Goal: Task Accomplishment & Management: Complete application form

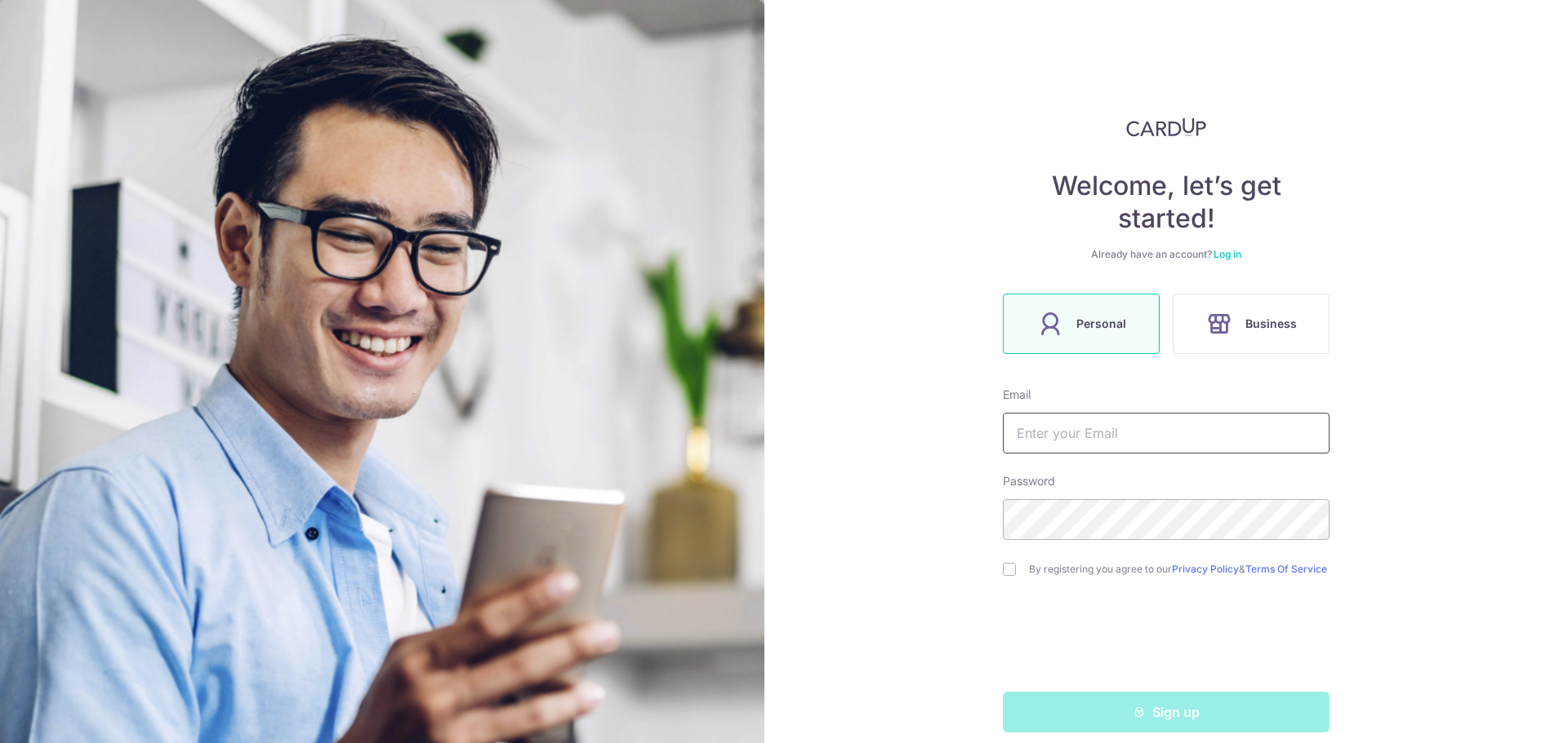
click at [1118, 425] on input "text" at bounding box center [1166, 433] width 327 height 40
type input "[EMAIL_ADDRESS][DOMAIN_NAME]"
click at [1007, 570] on input "checkbox" at bounding box center [1009, 569] width 14 height 13
checkbox input "true"
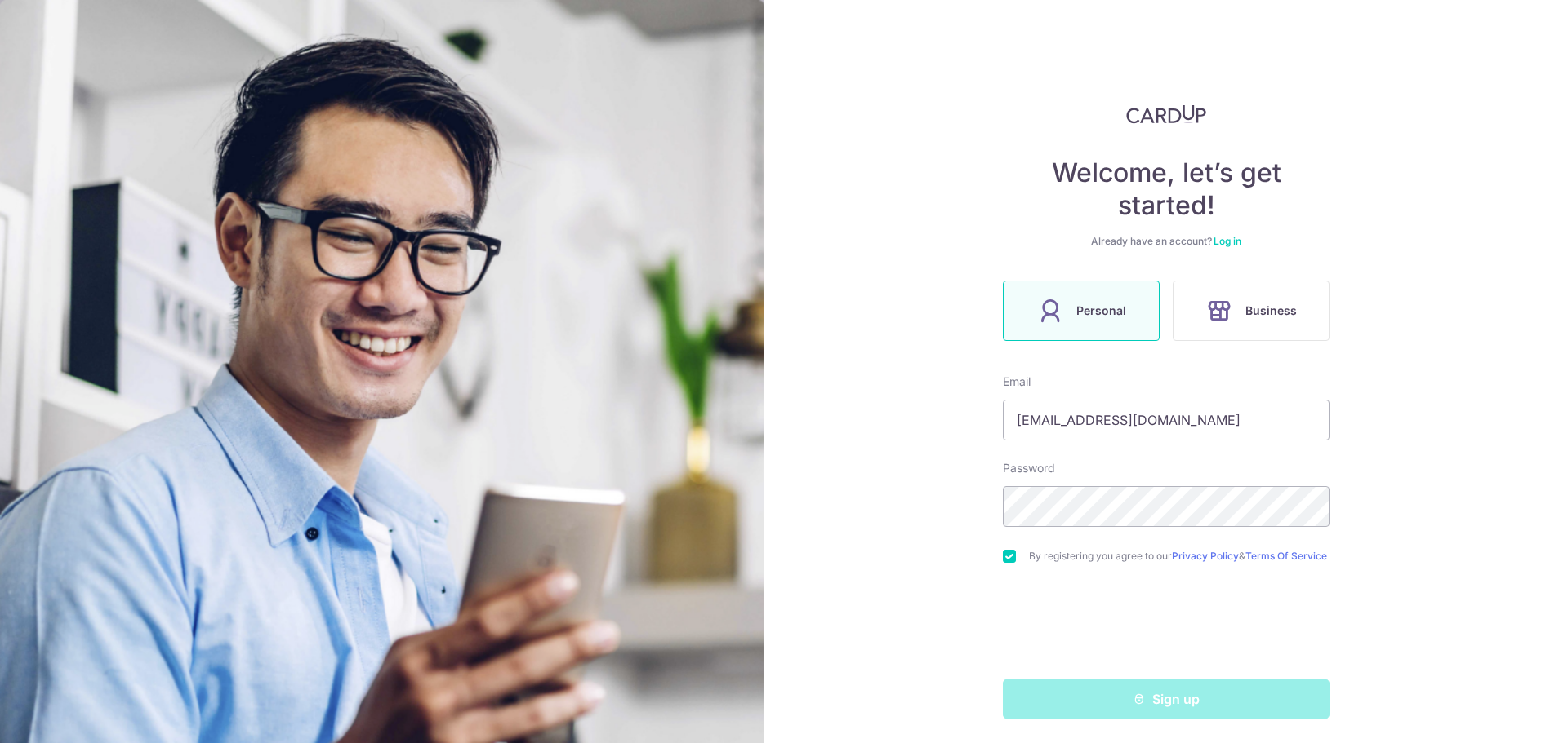
scroll to position [22, 0]
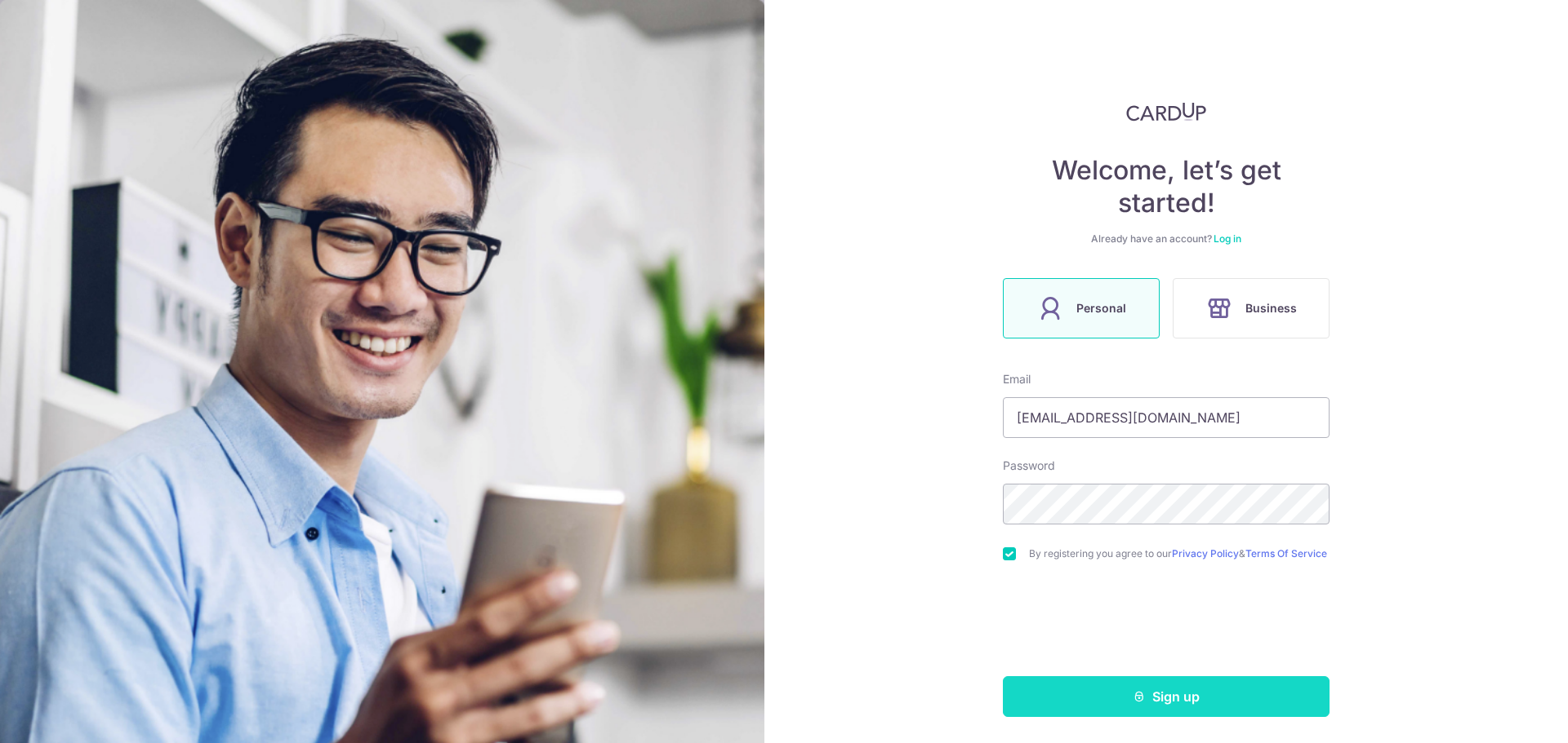
click at [1076, 697] on button "Sign up" at bounding box center [1166, 696] width 327 height 40
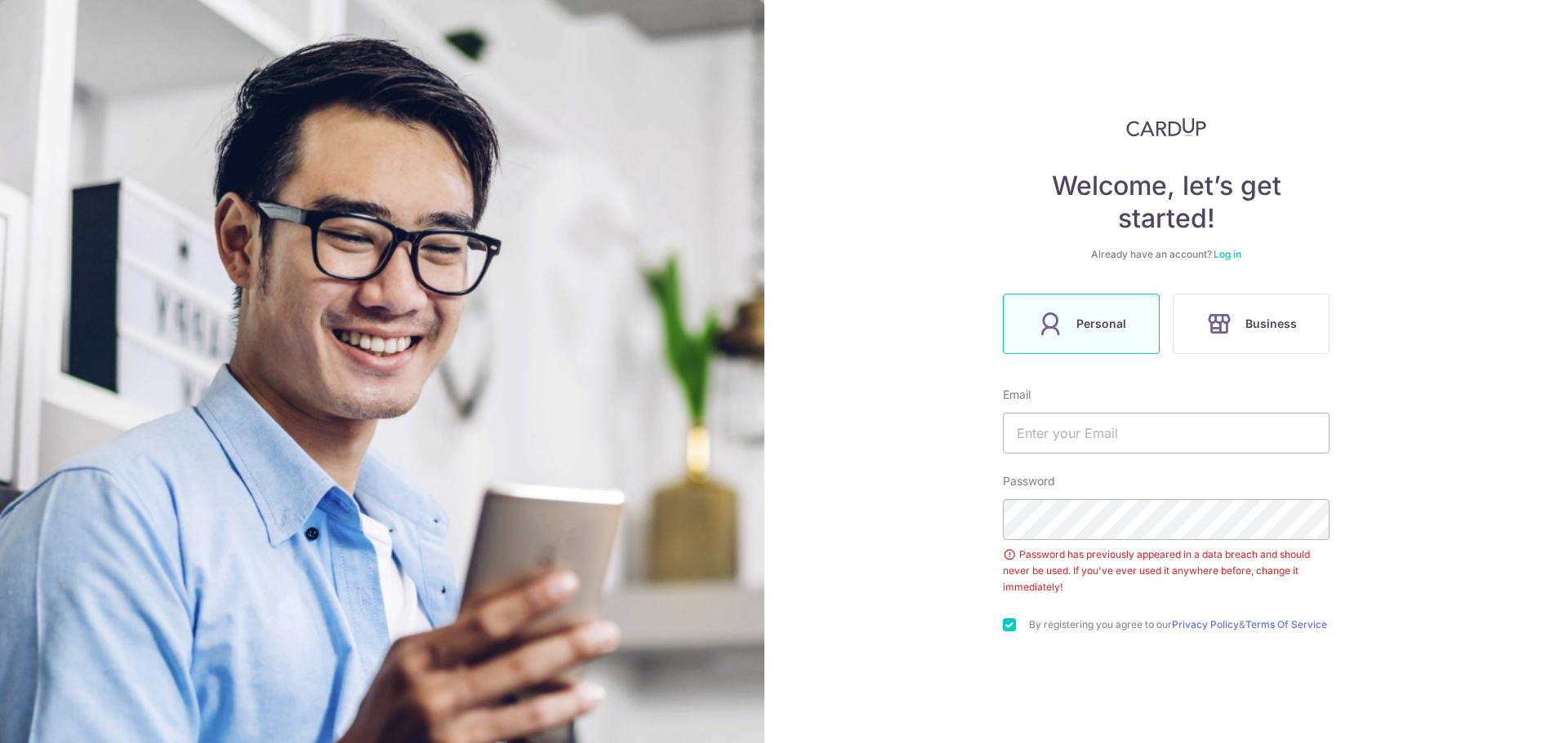
scroll to position [77, 0]
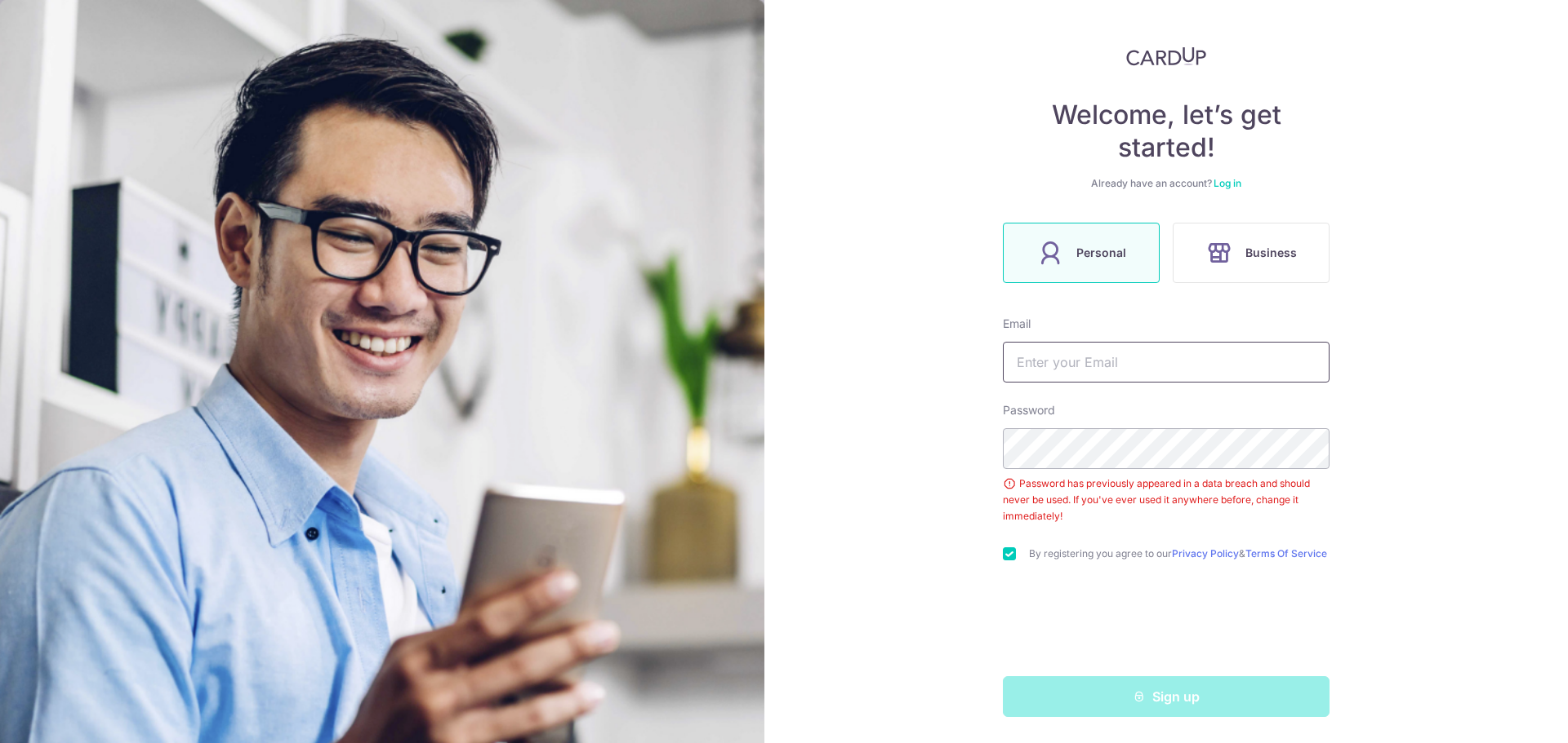
click at [1069, 363] on input "text" at bounding box center [1166, 362] width 327 height 40
type input "[EMAIL_ADDRESS][DOMAIN_NAME]"
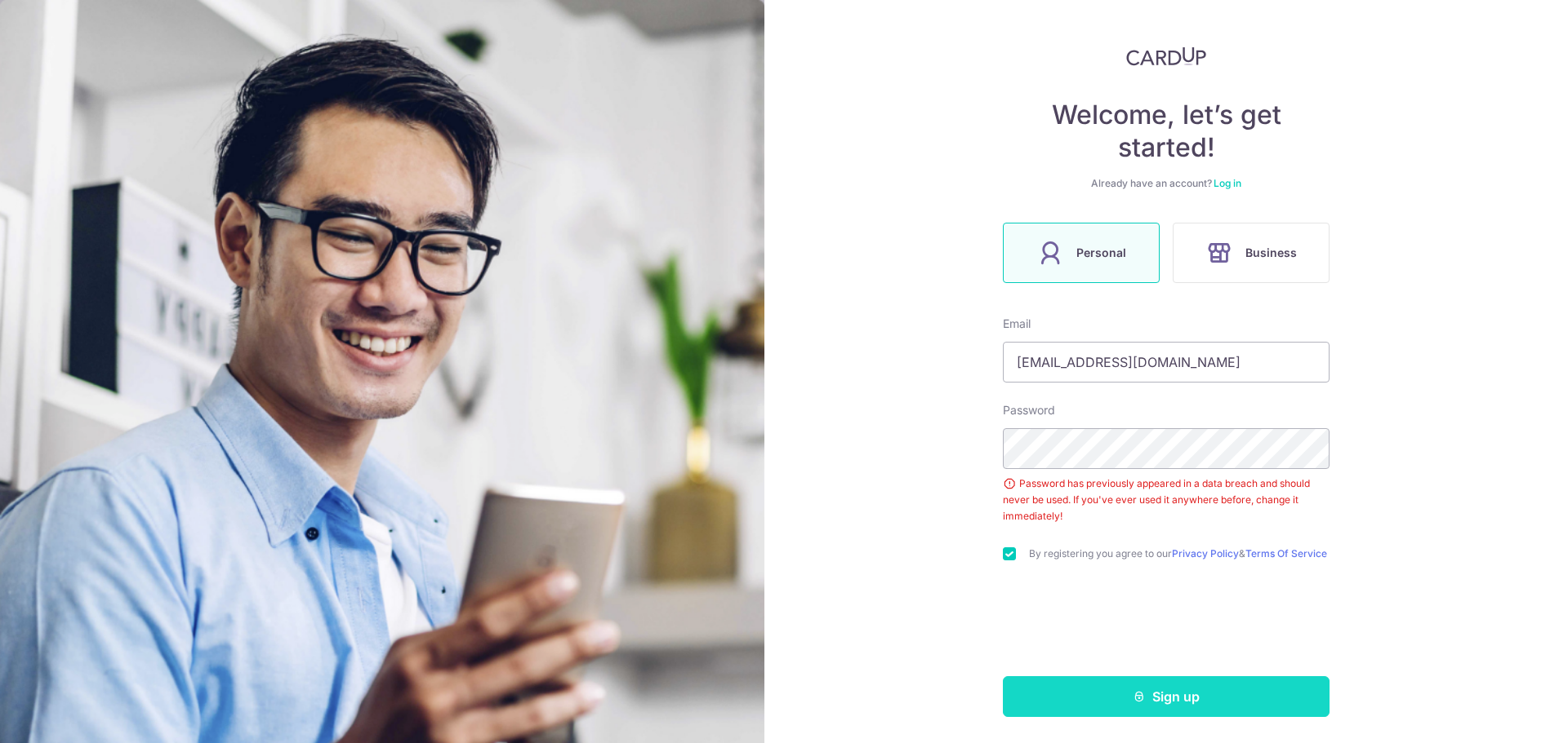
click at [1087, 698] on button "Sign up" at bounding box center [1166, 696] width 327 height 40
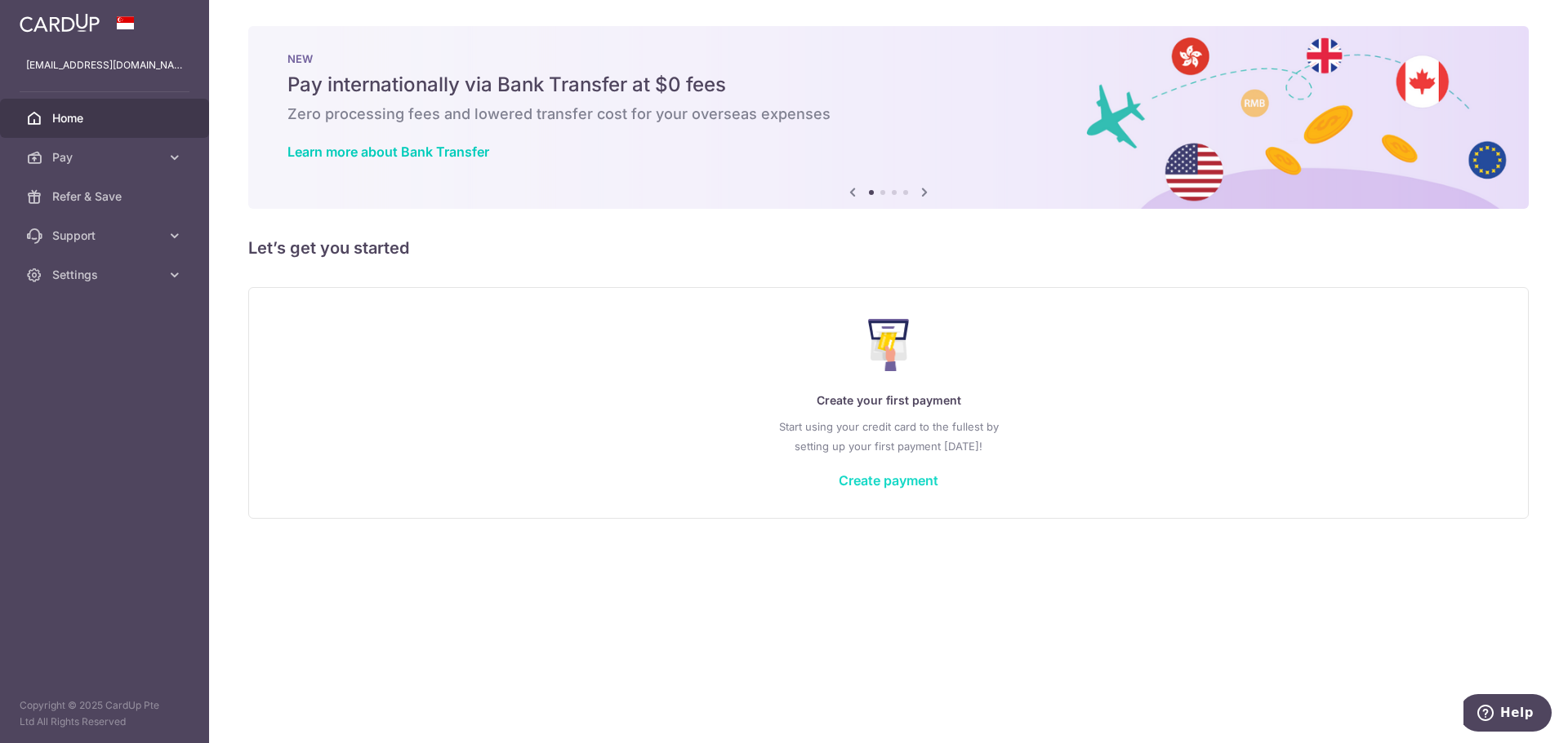
click at [892, 486] on link "Create payment" at bounding box center [888, 480] width 100 height 16
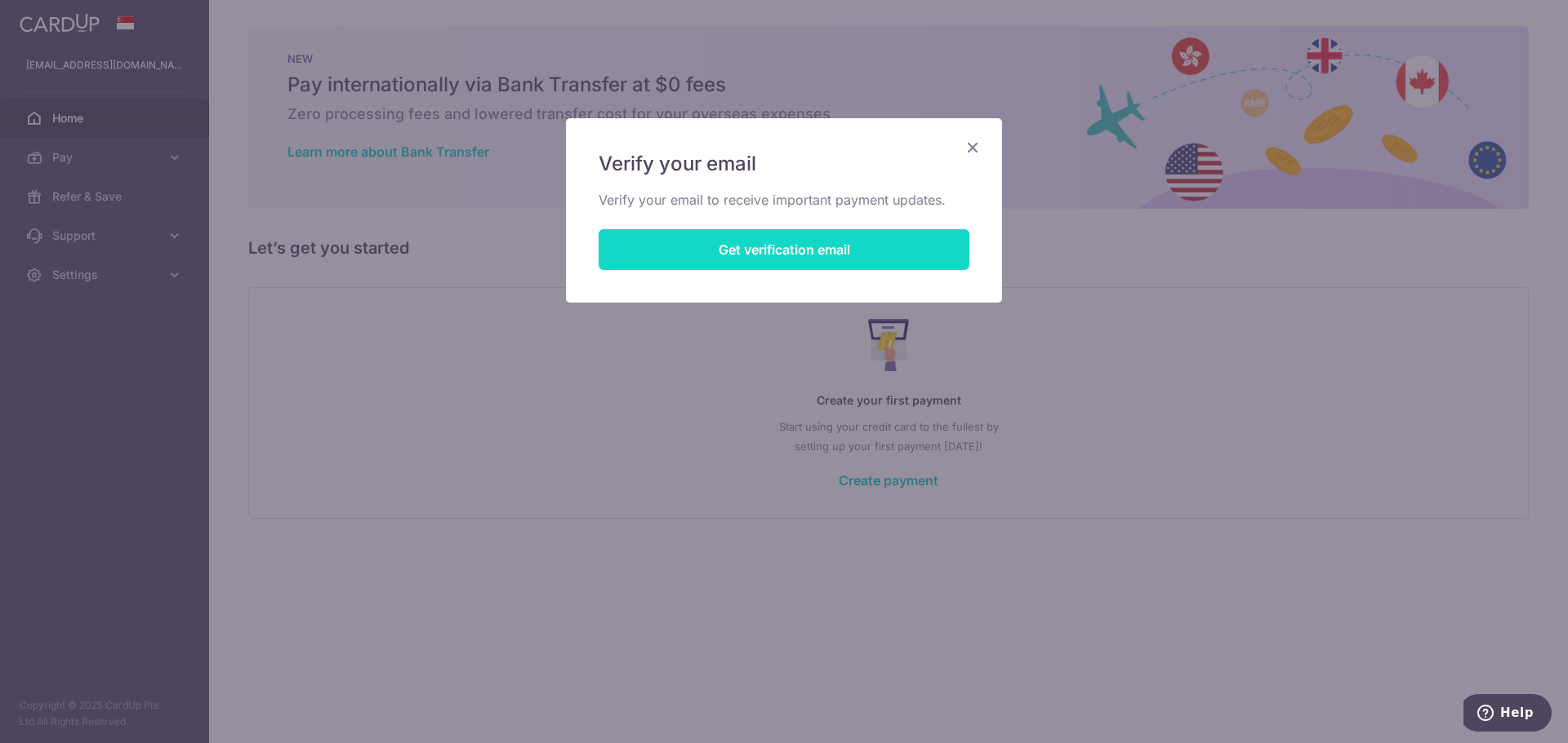
click at [746, 251] on button "Get verification email" at bounding box center [784, 249] width 371 height 40
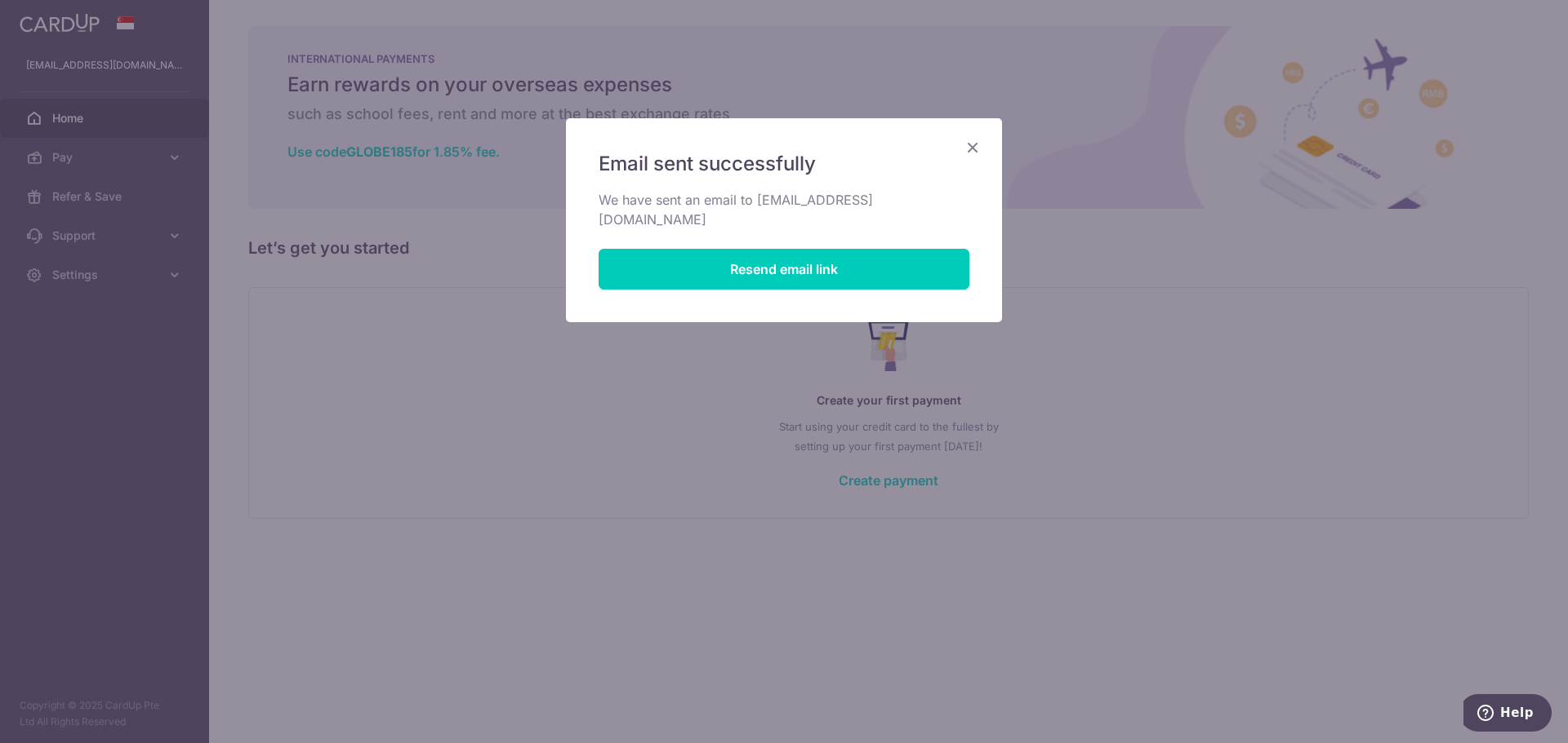
click at [969, 151] on icon "Close" at bounding box center [972, 147] width 20 height 21
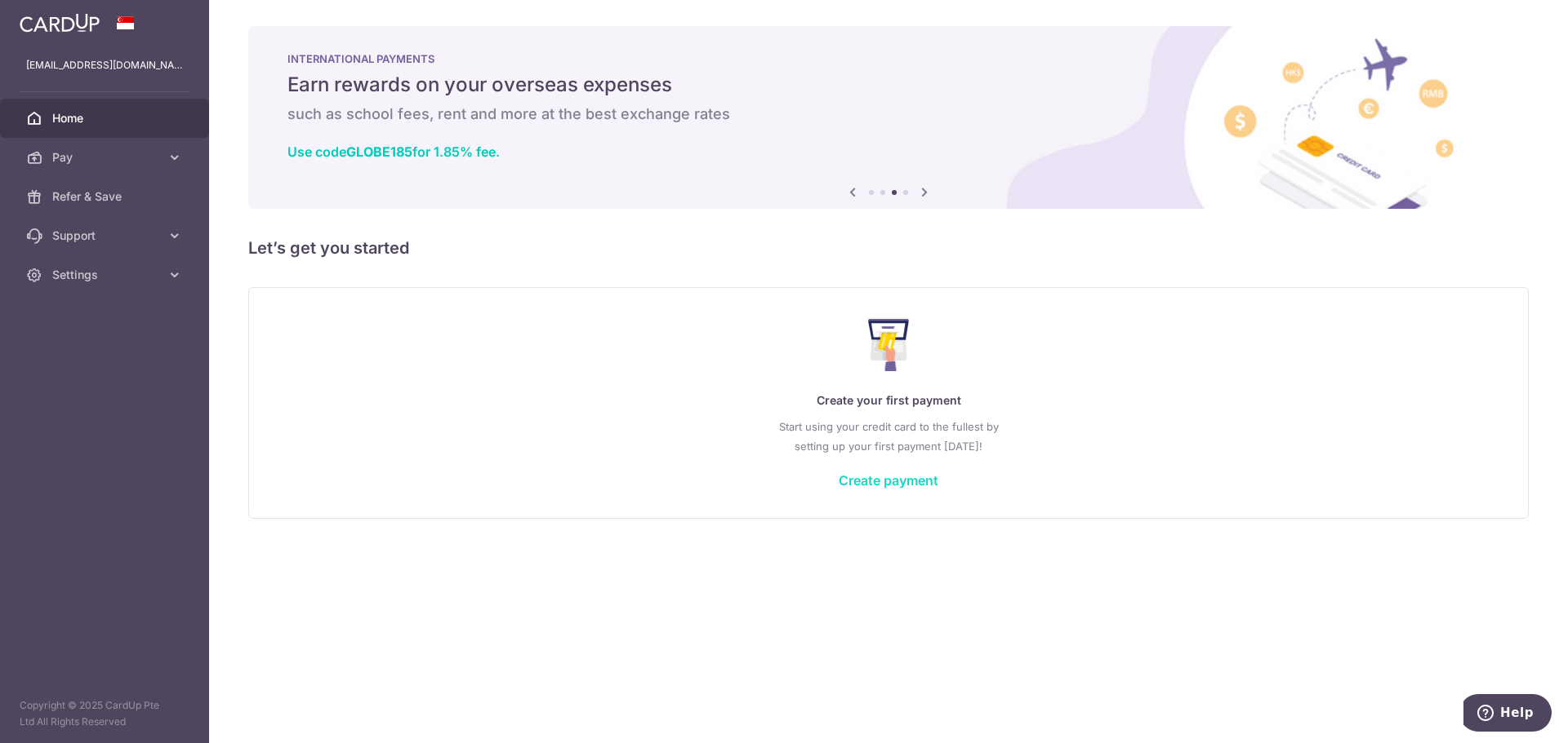
click at [866, 484] on link "Create payment" at bounding box center [888, 480] width 100 height 16
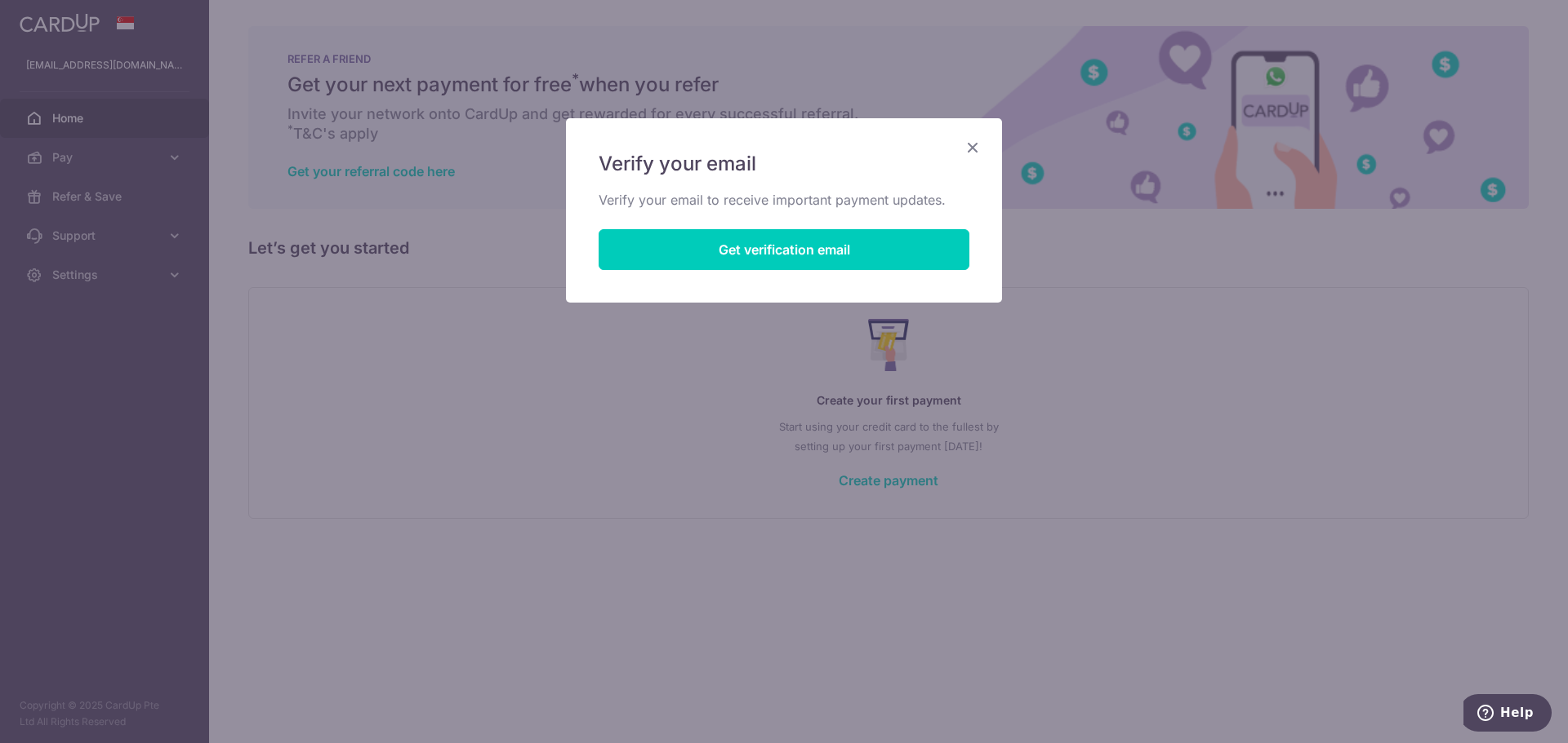
click at [968, 141] on icon "Close" at bounding box center [972, 147] width 20 height 21
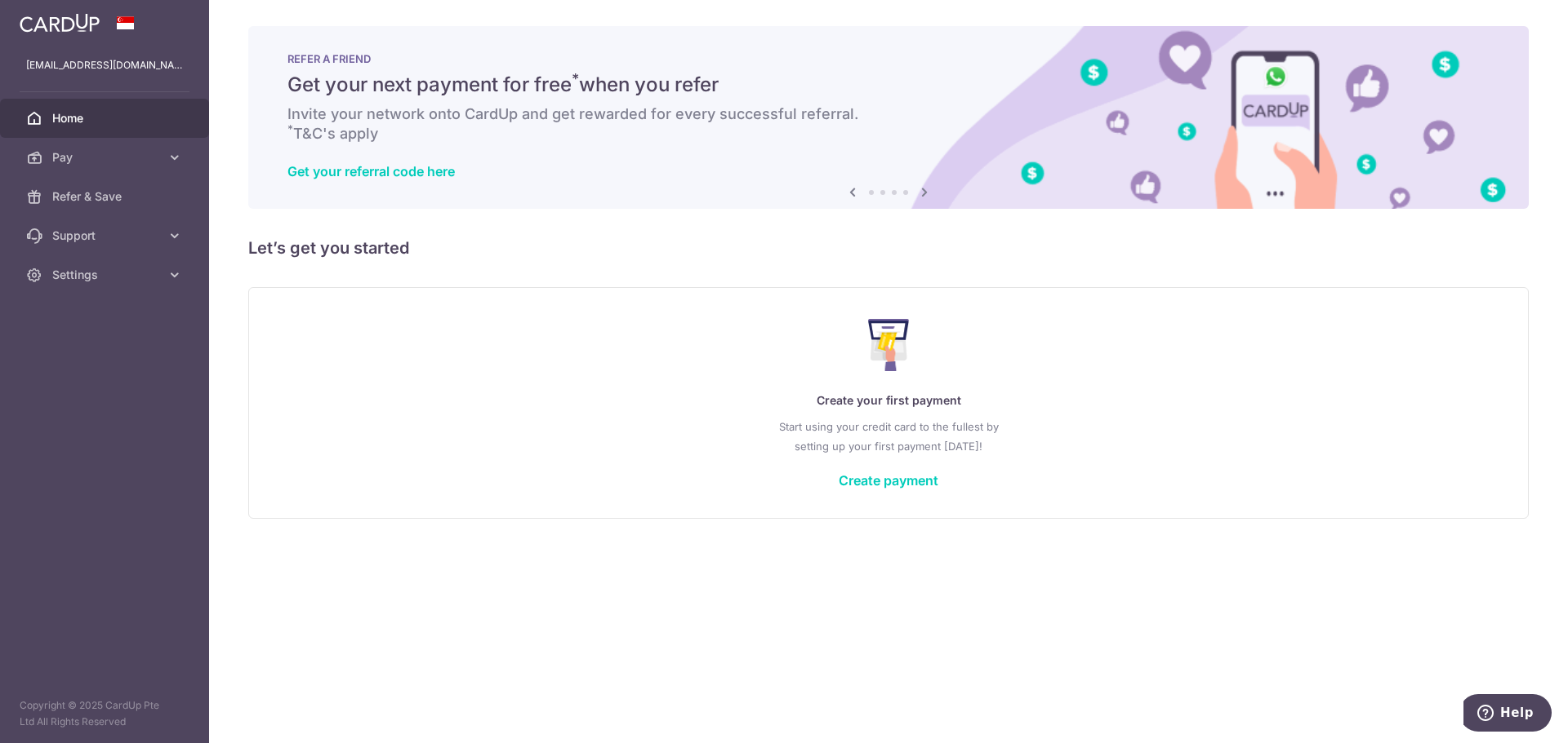
click at [400, 498] on div "Create your first payment Start using your credit card to the fullest by settin…" at bounding box center [888, 402] width 1239 height 193
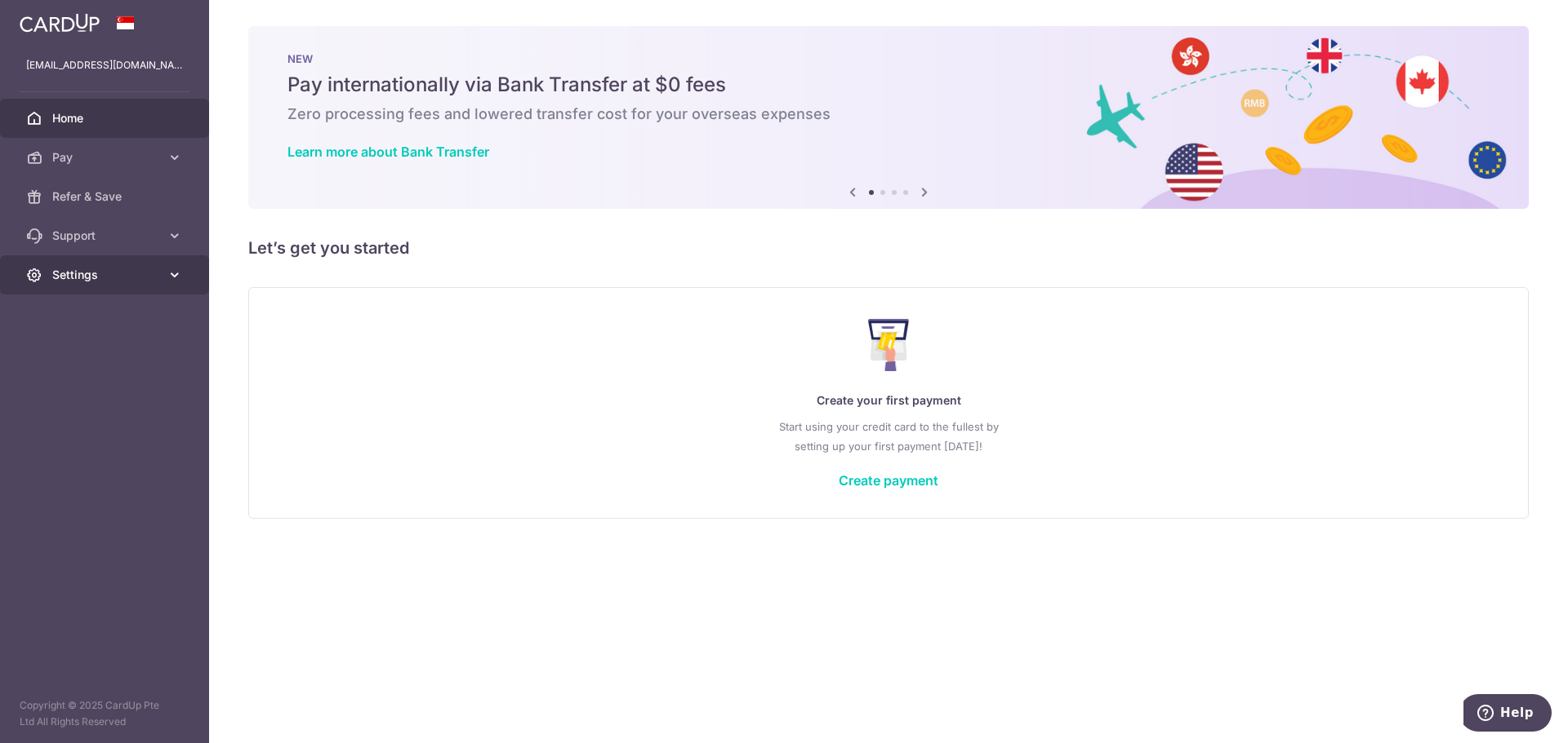
click at [103, 275] on span "Settings" at bounding box center [106, 275] width 108 height 16
click at [99, 311] on span "Account" at bounding box center [106, 314] width 108 height 16
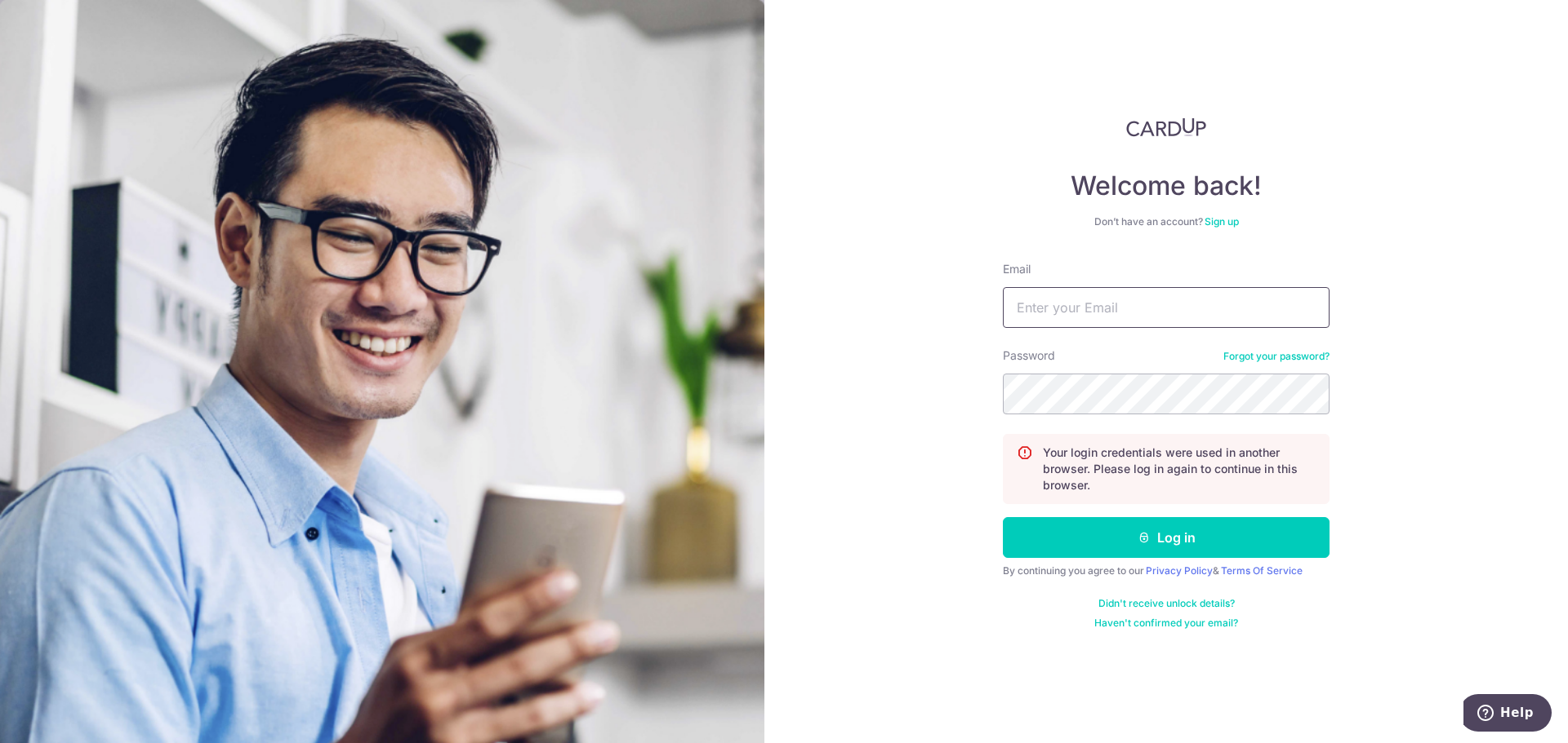
click at [1122, 311] on input "Email" at bounding box center [1166, 307] width 327 height 40
type input "[EMAIL_ADDRESS][DOMAIN_NAME]"
click at [1003, 517] on button "Log in" at bounding box center [1166, 537] width 327 height 40
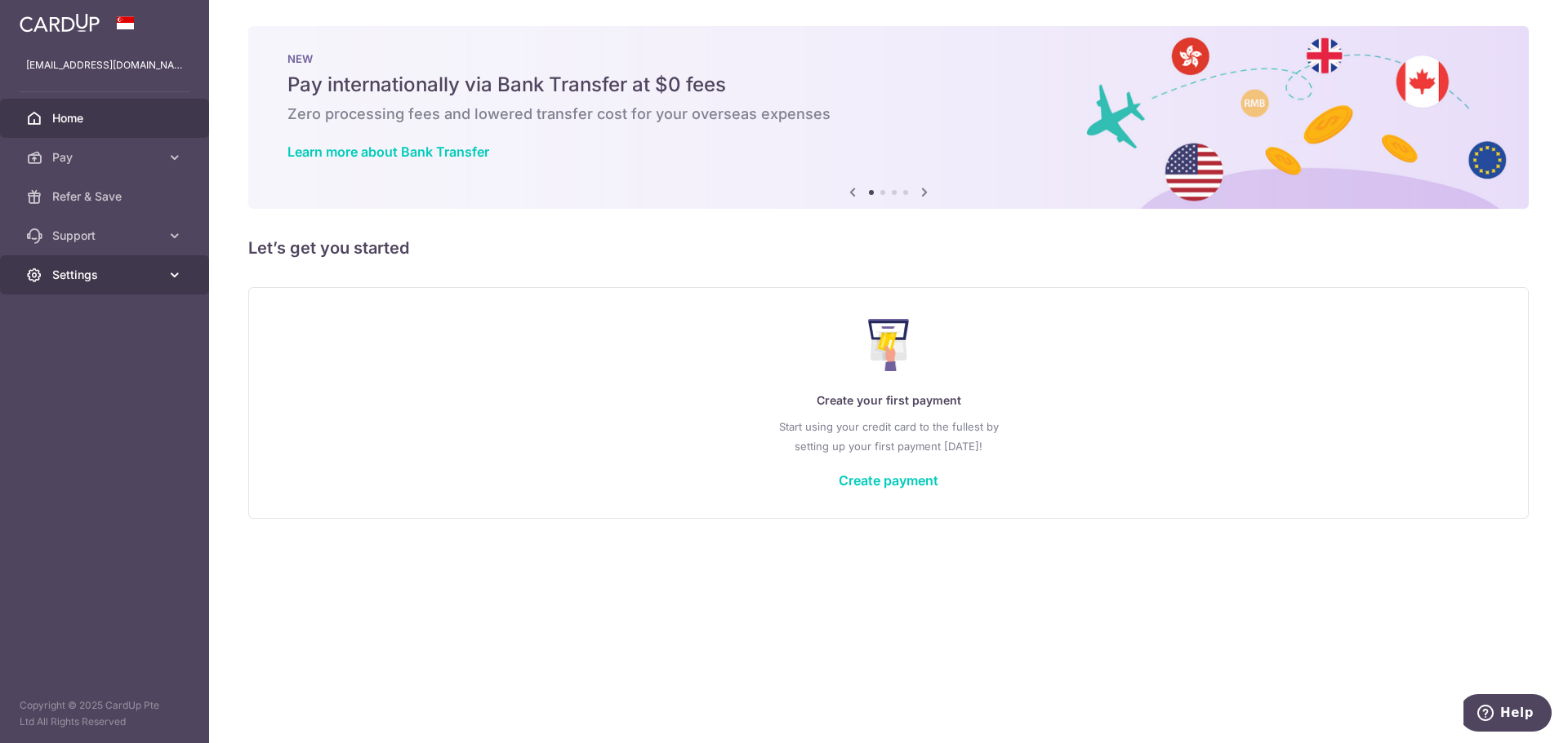
click at [113, 273] on span "Settings" at bounding box center [106, 275] width 108 height 16
click at [112, 311] on span "Account" at bounding box center [106, 314] width 108 height 16
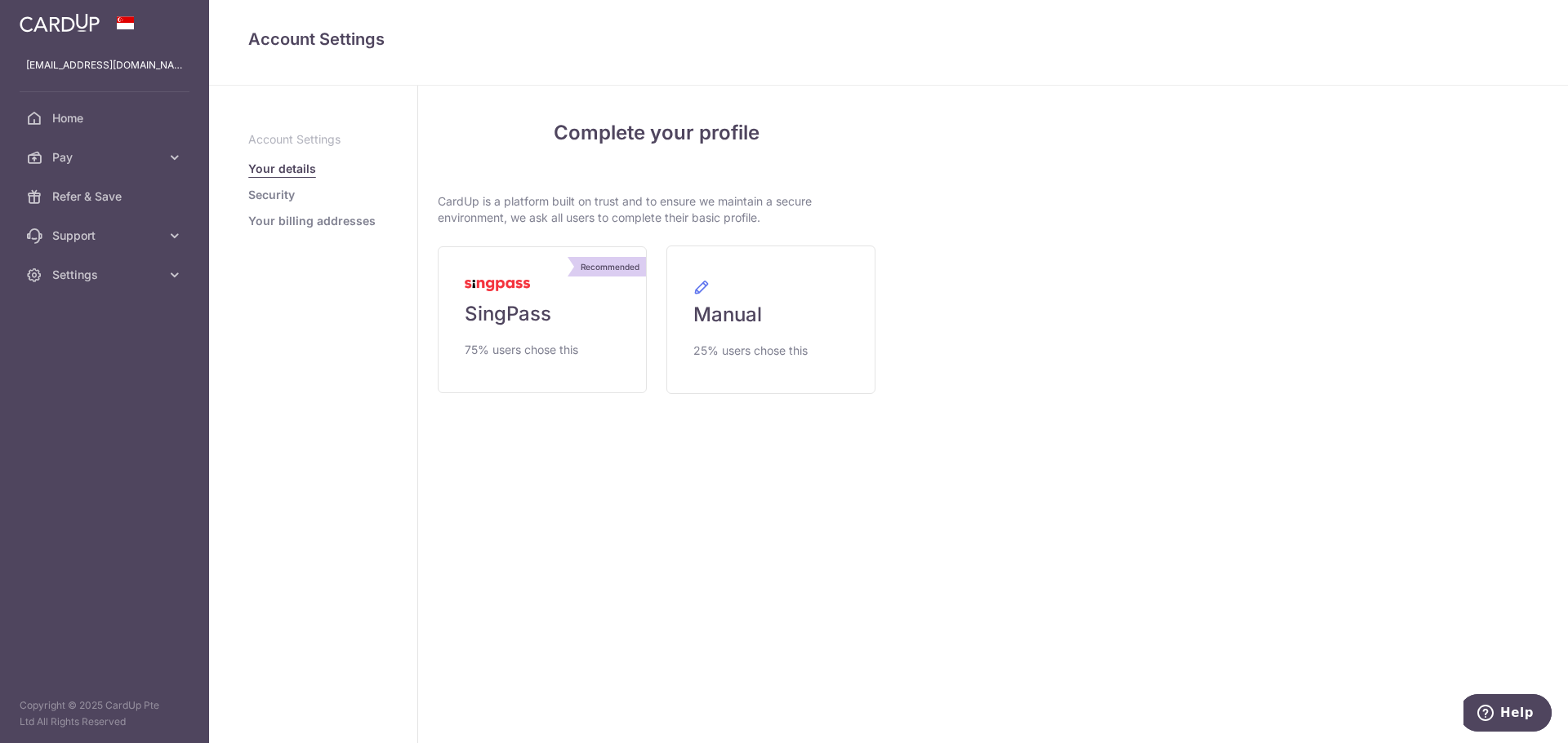
click at [284, 192] on link "Security" at bounding box center [272, 195] width 47 height 16
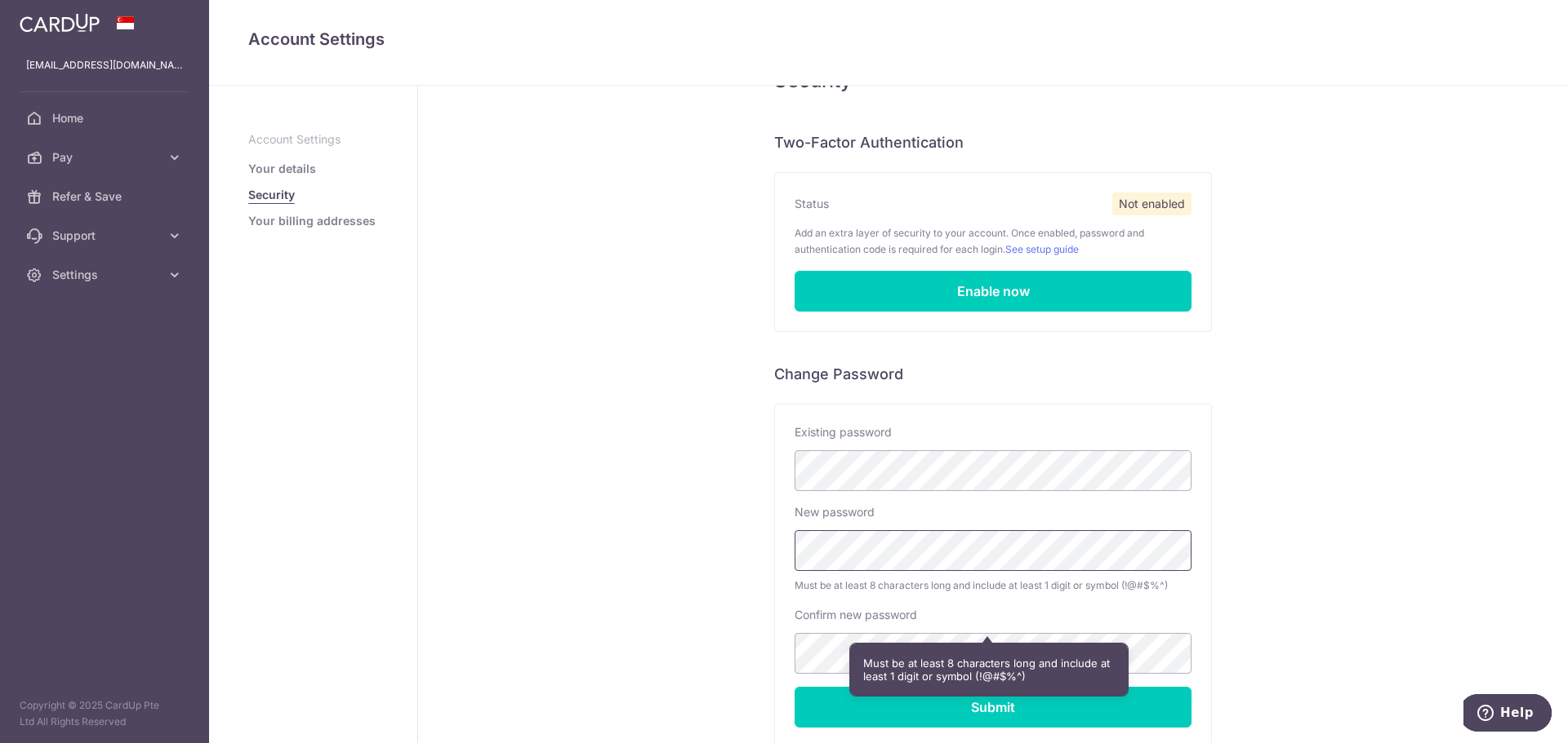
scroll to position [178, 0]
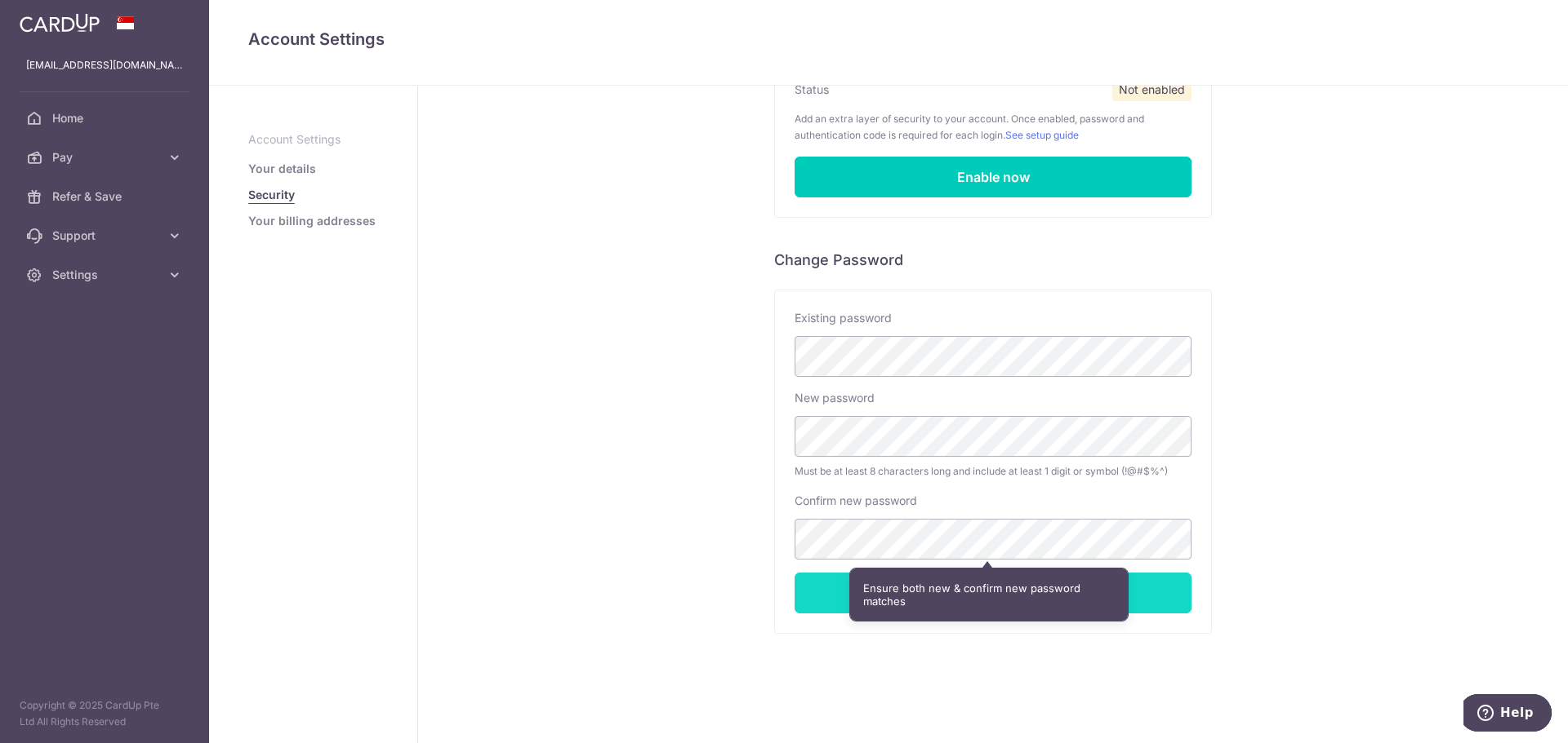
click at [799, 604] on input "Submit" at bounding box center [993, 593] width 397 height 40
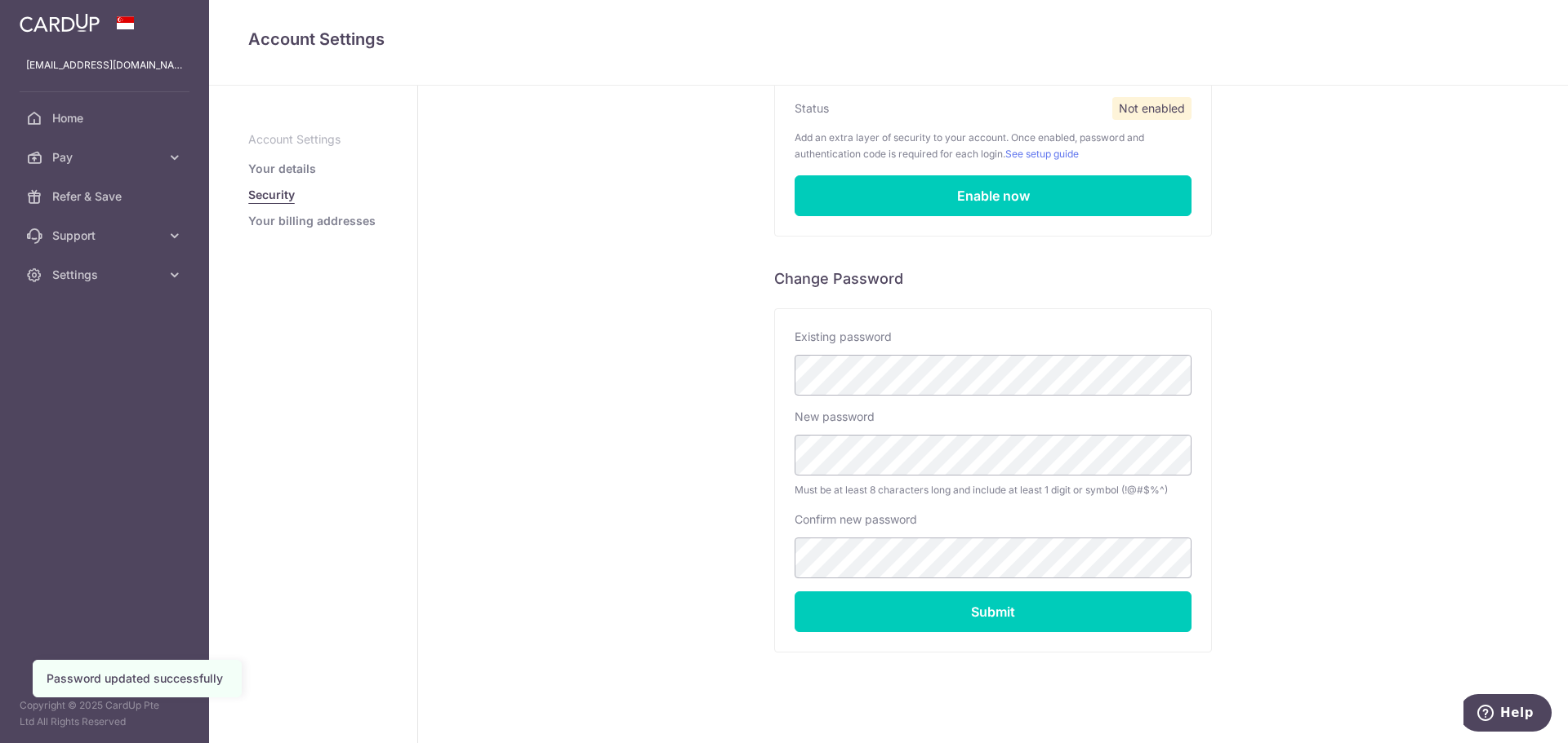
scroll to position [163, 0]
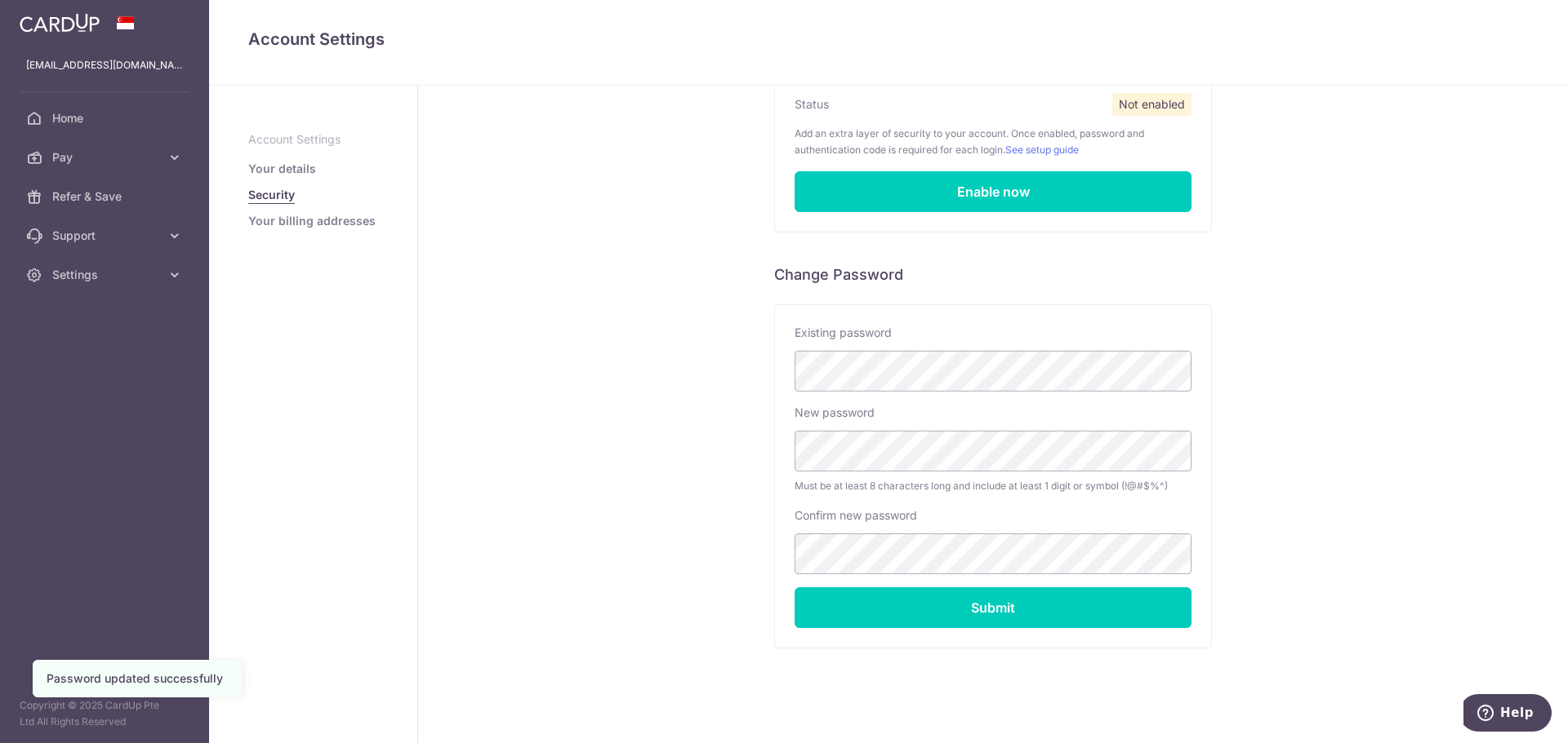
click at [635, 408] on div "Security Two-Factor Authentication Status Not enabled Add an extra layer of sec…" at bounding box center [992, 340] width 1149 height 836
click at [82, 105] on link "Home" at bounding box center [104, 119] width 209 height 40
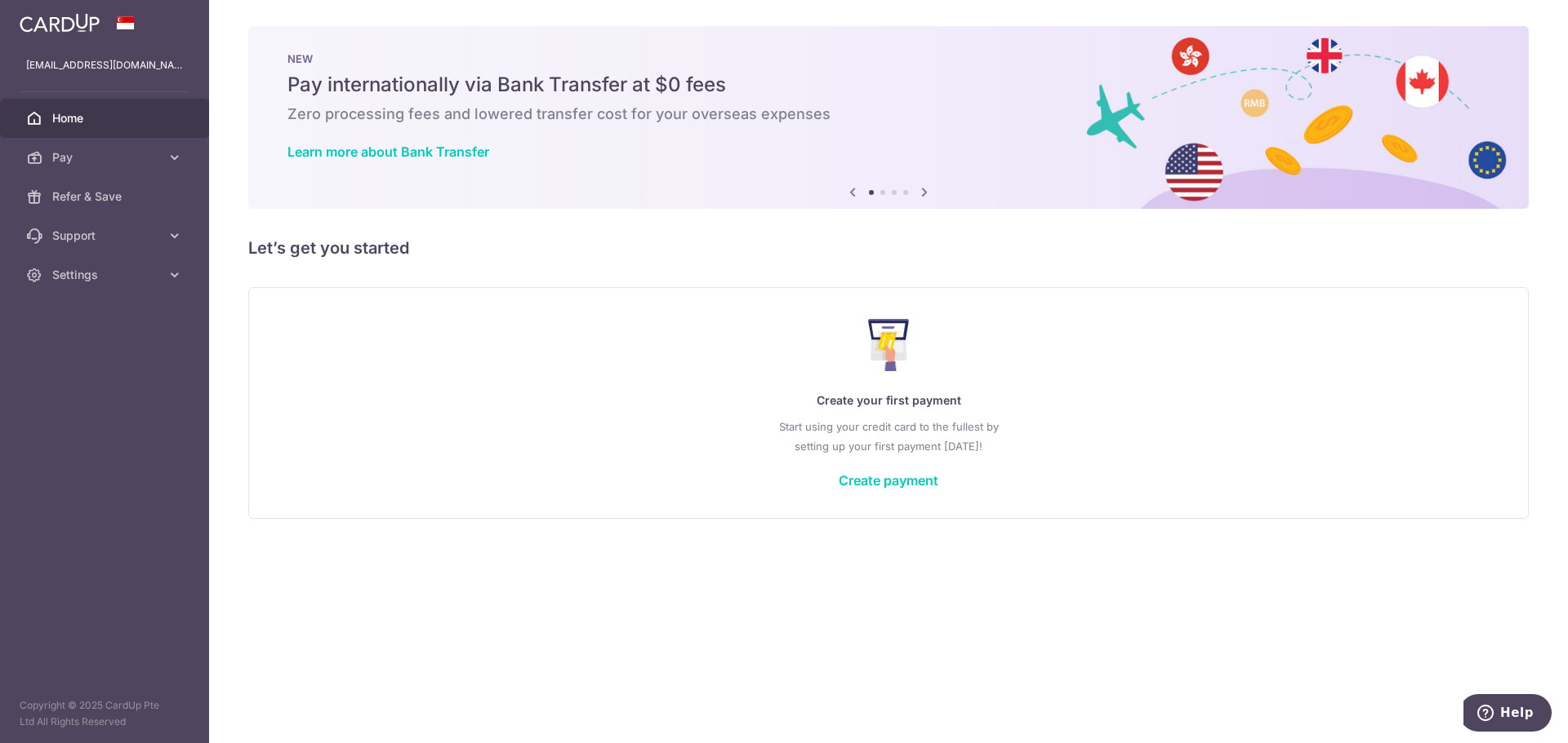
click at [919, 468] on div "Create your first payment Start using your credit card to the fullest by settin…" at bounding box center [888, 402] width 1239 height 193
click at [906, 493] on div "Create your first payment Start using your credit card to the fullest by settin…" at bounding box center [888, 402] width 1239 height 193
click at [916, 478] on link "Create payment" at bounding box center [888, 480] width 100 height 16
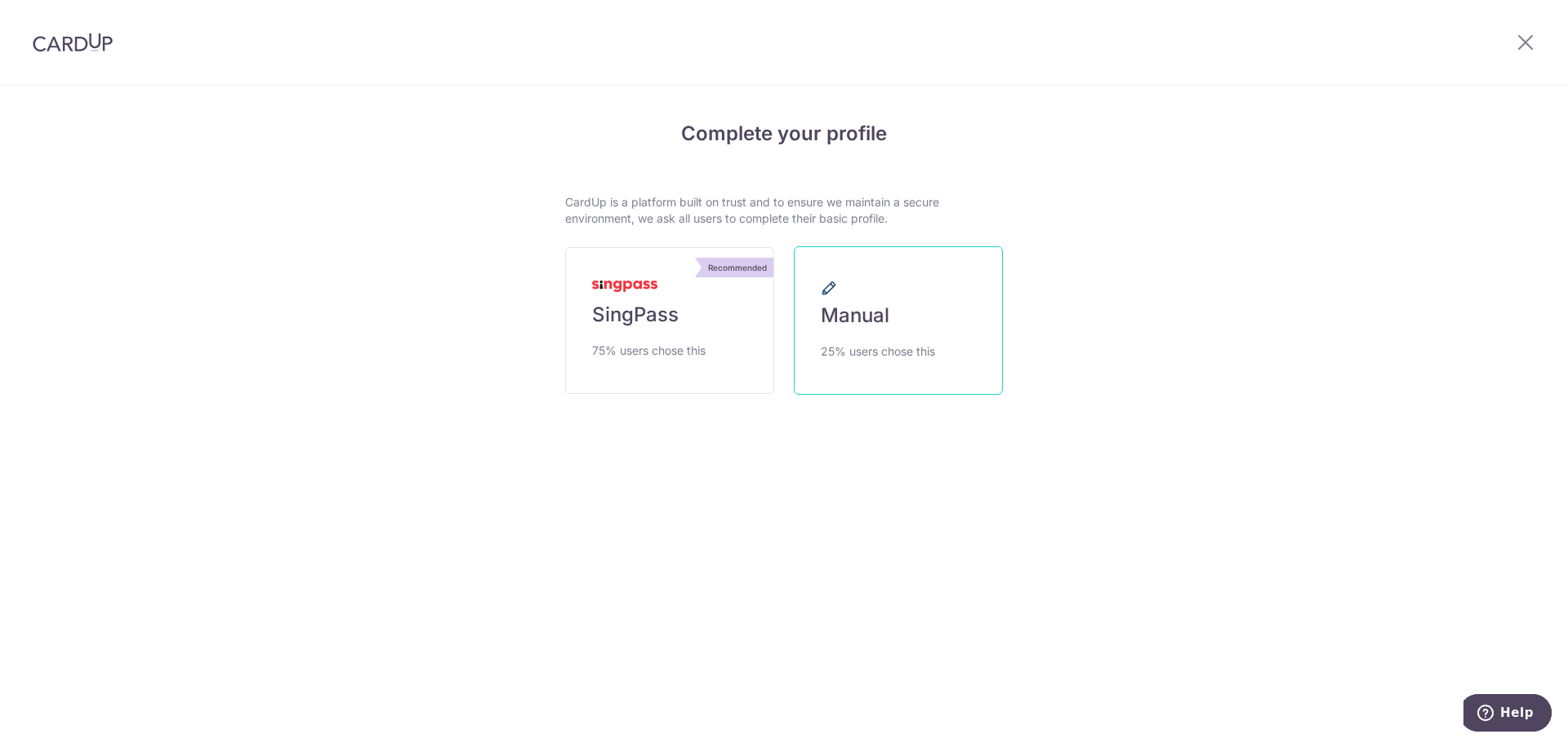
click at [912, 329] on link "Manual 25% users chose this" at bounding box center [898, 320] width 209 height 148
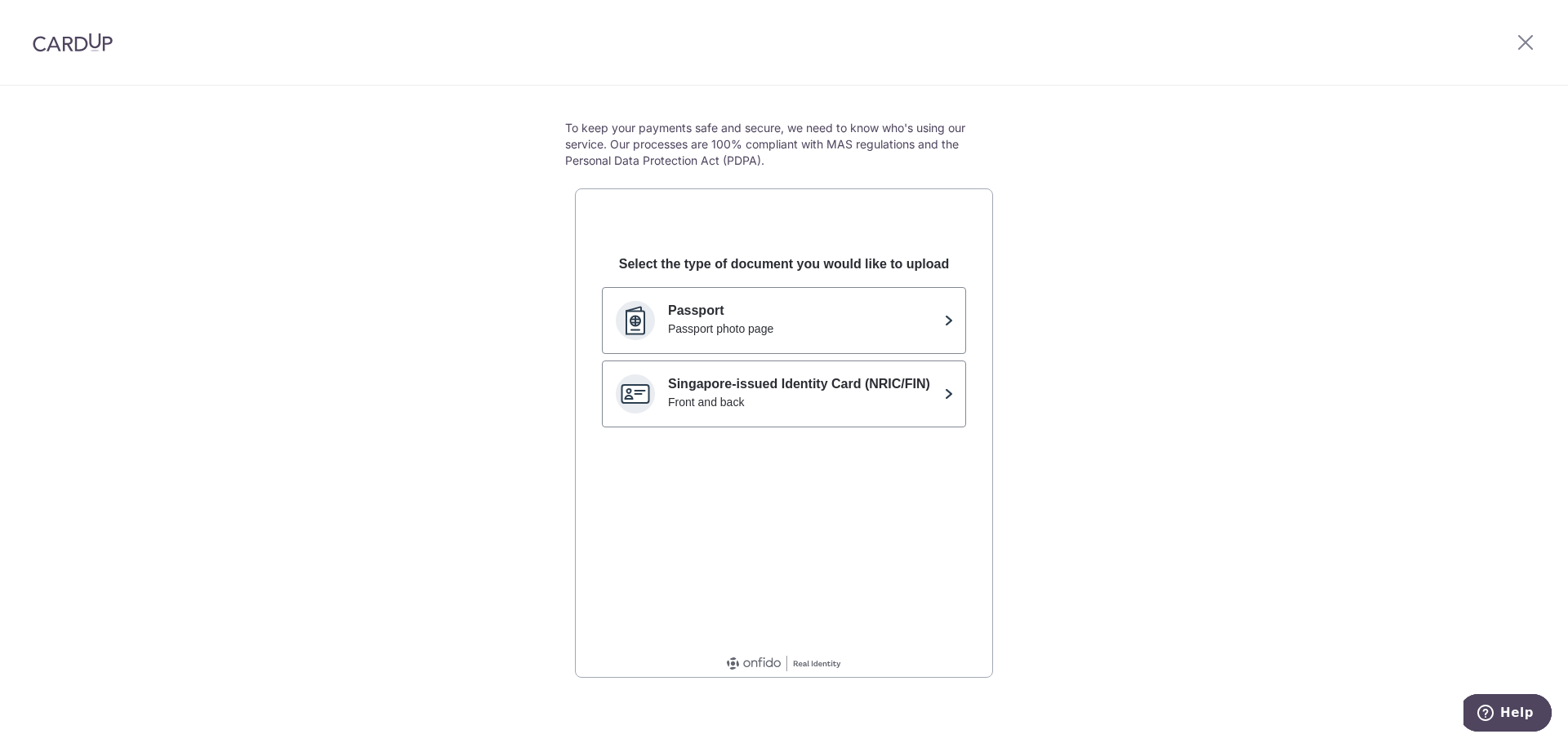
scroll to position [85, 0]
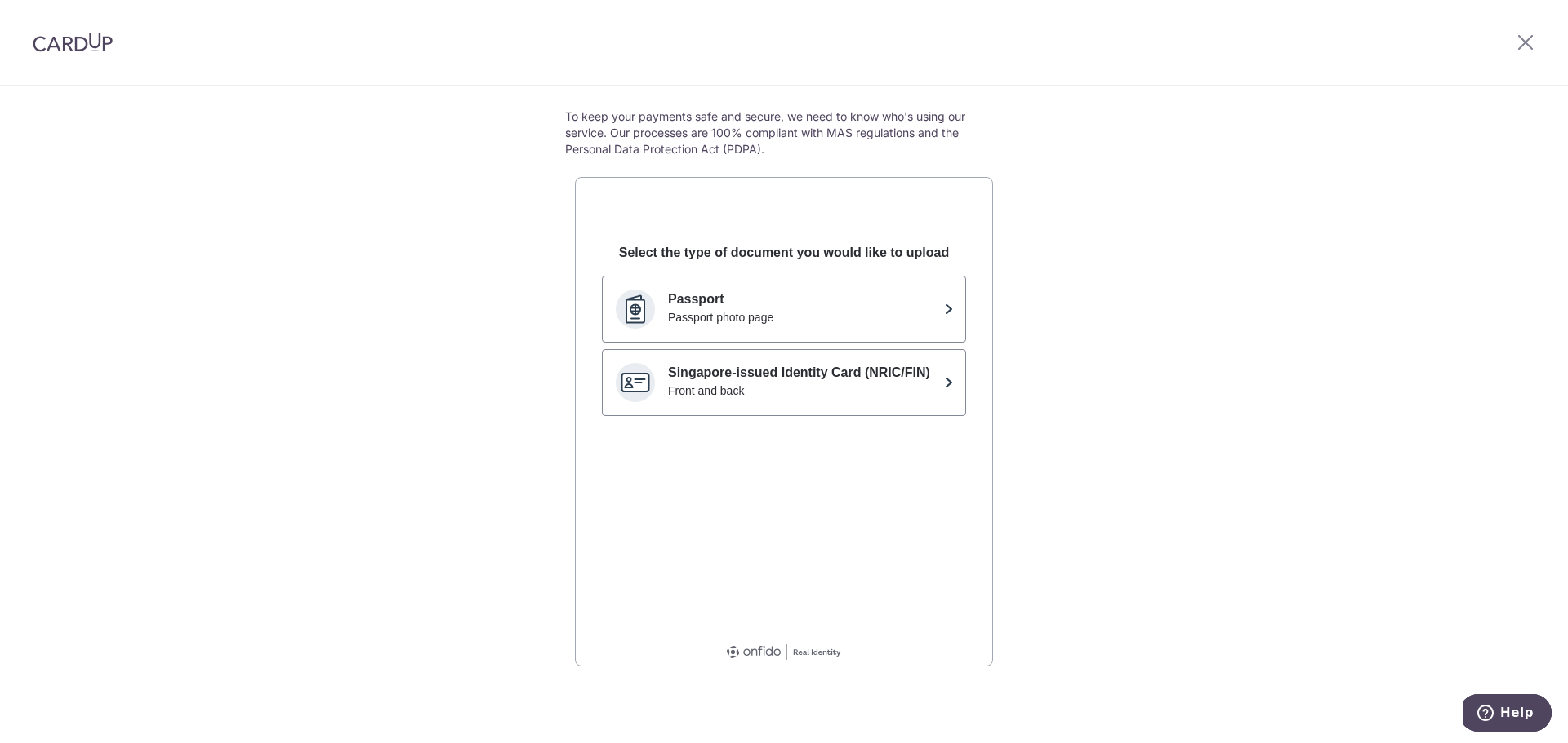
click at [417, 404] on div "Help us verify your identity To keep your payments safe and secure, we need to …" at bounding box center [784, 372] width 1568 height 742
click at [1525, 40] on icon at bounding box center [1526, 41] width 20 height 21
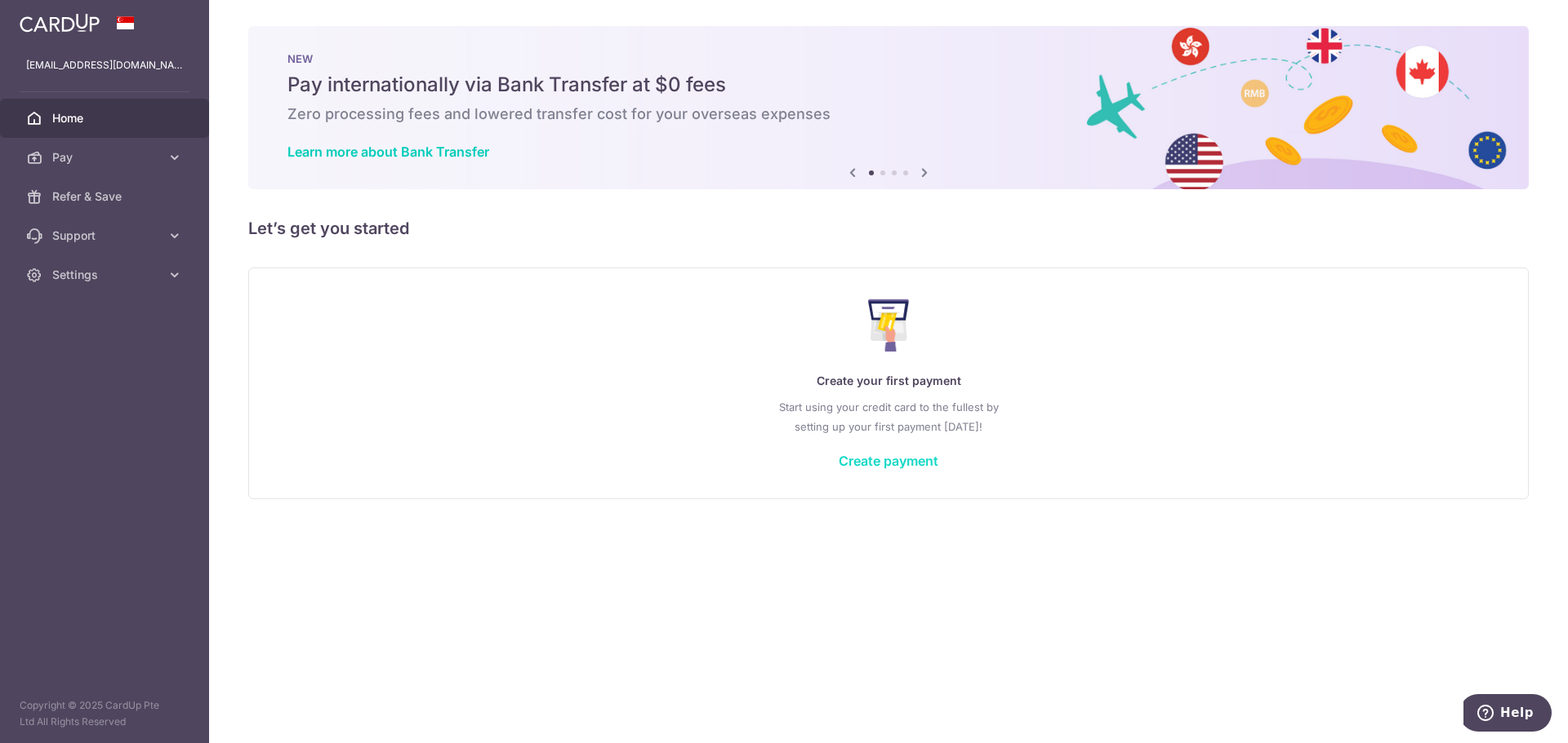
drag, startPoint x: 885, startPoint y: 444, endPoint x: 885, endPoint y: 455, distance: 11.0
click at [885, 446] on div "Create your first payment Start using your credit card to the fullest by settin…" at bounding box center [888, 382] width 1239 height 193
click at [885, 469] on link "Create payment" at bounding box center [888, 461] width 100 height 16
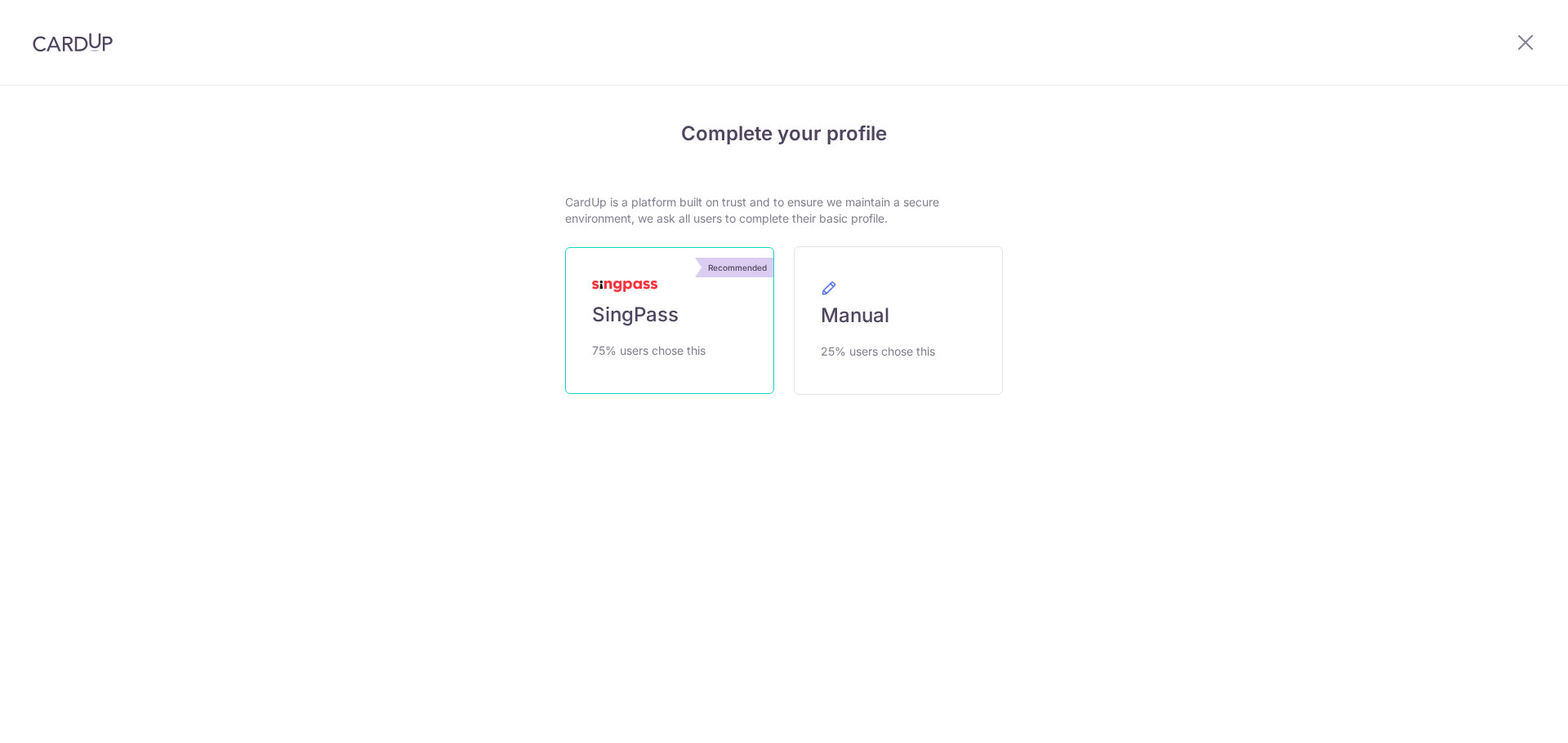
click at [709, 320] on link "Recommended SingPass 75% users chose this" at bounding box center [670, 320] width 209 height 147
